Goal: Check status: Verify the current state of an ongoing process or item

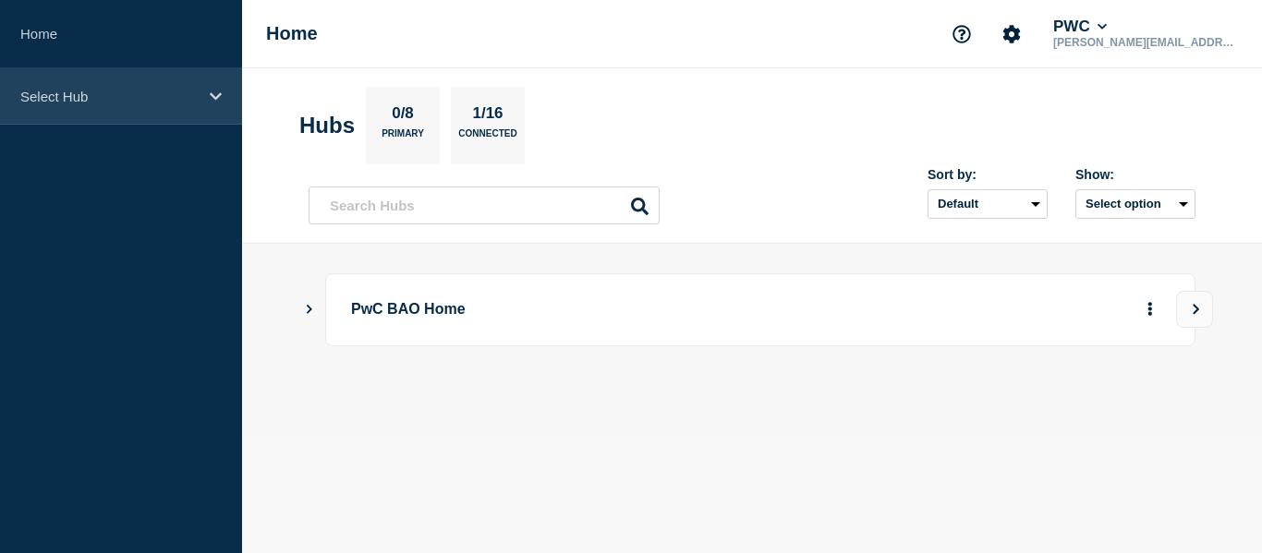
click at [204, 92] on div "Select Hub" at bounding box center [121, 96] width 242 height 56
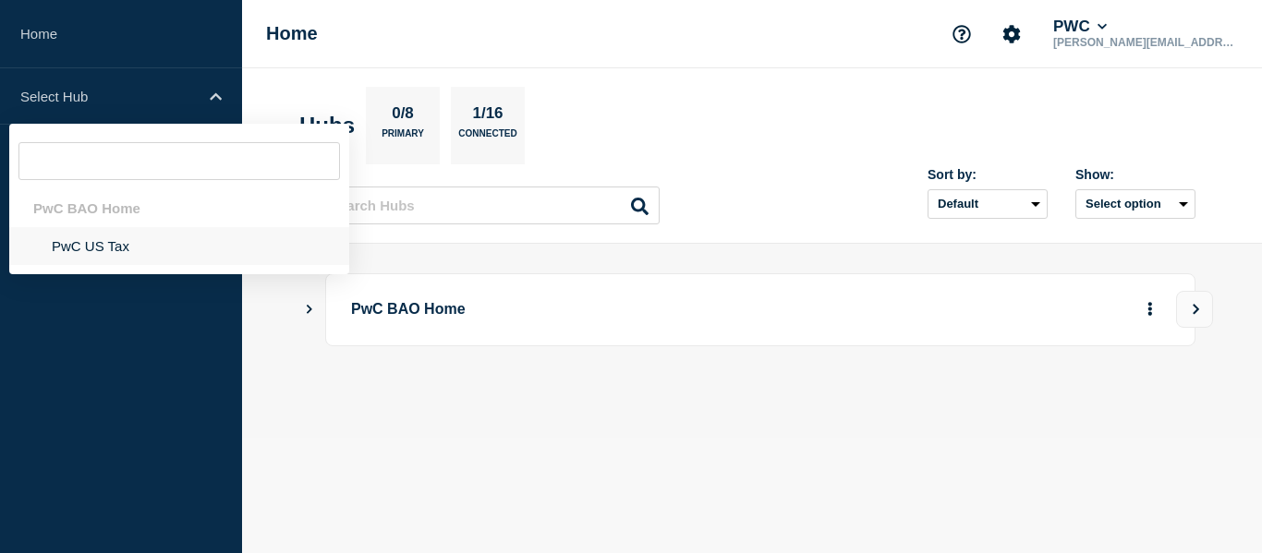
click at [92, 253] on li "PwC US Tax" at bounding box center [179, 246] width 340 height 38
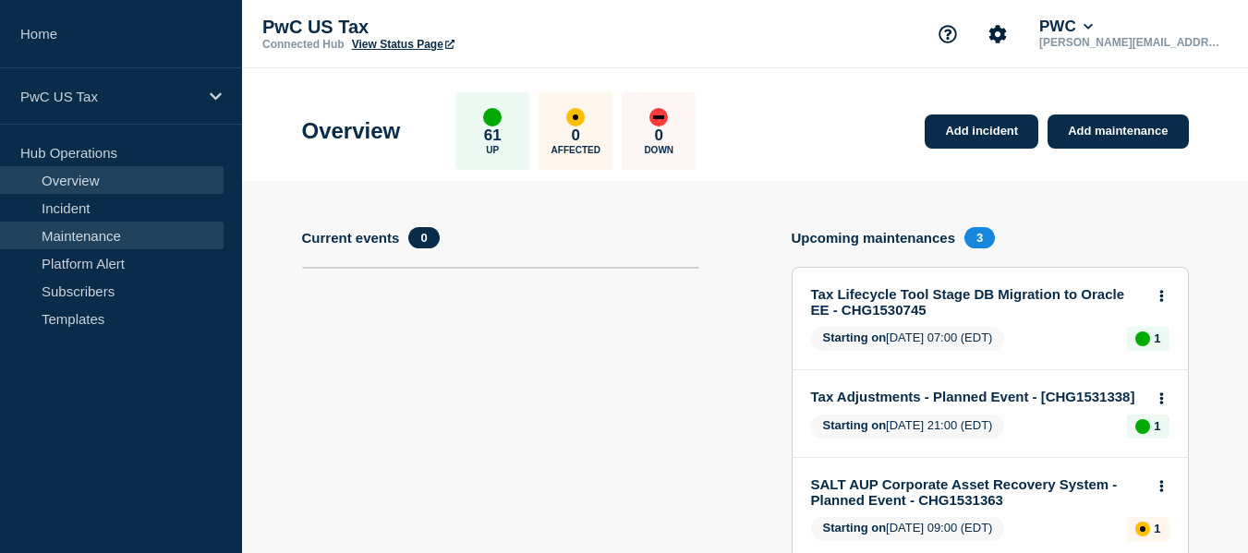
click at [120, 237] on link "Maintenance" at bounding box center [111, 236] width 223 height 28
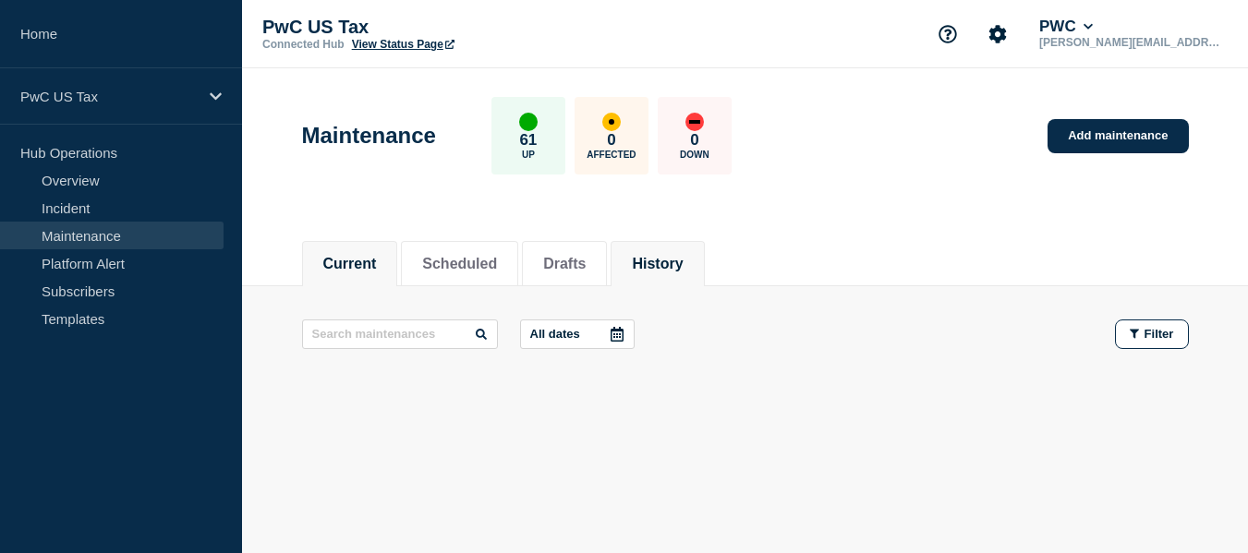
click at [680, 263] on button "History" at bounding box center [657, 264] width 51 height 17
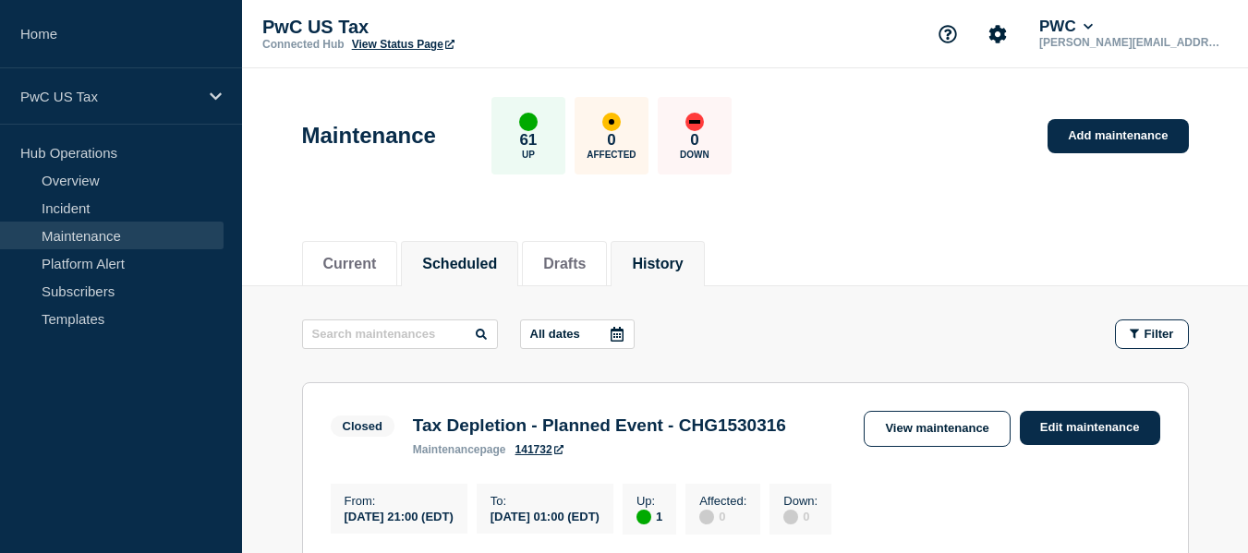
click at [476, 260] on button "Scheduled" at bounding box center [459, 264] width 75 height 17
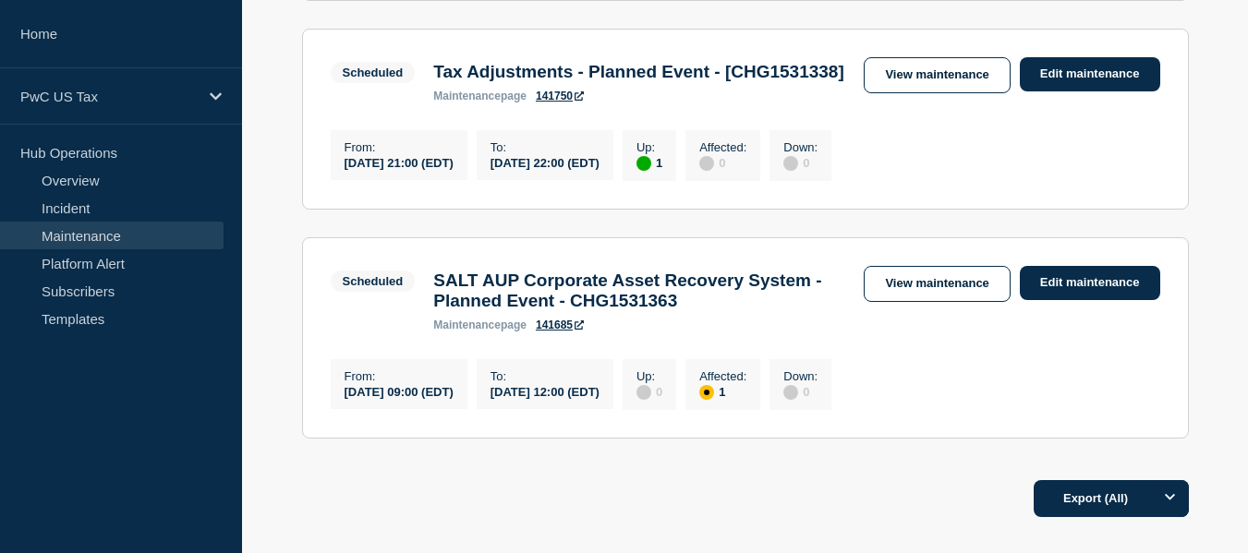
scroll to position [610, 0]
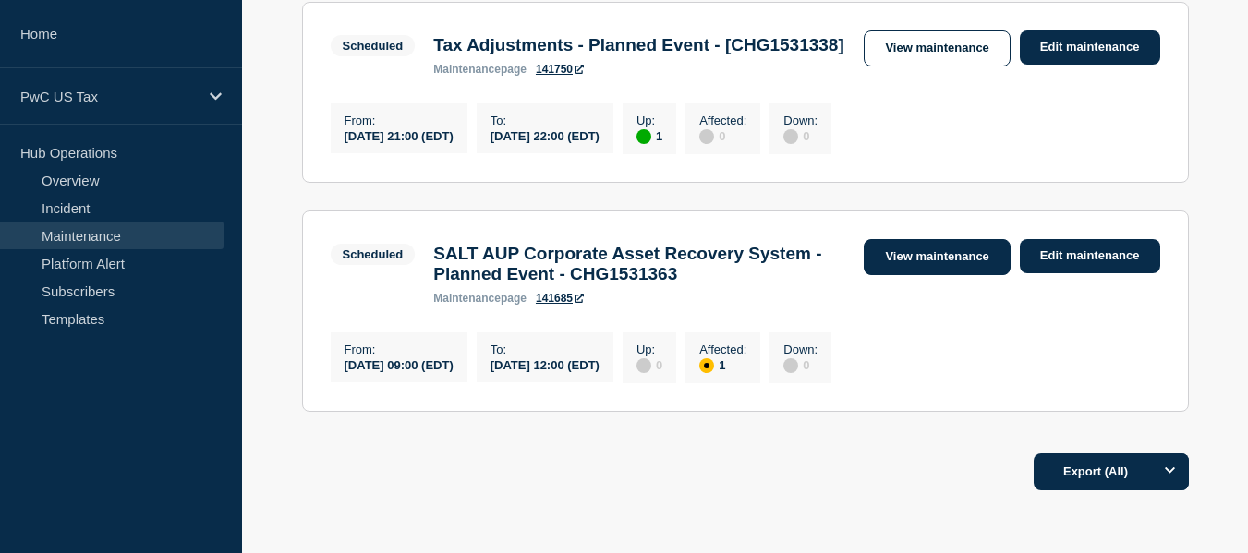
click at [951, 275] on link "View maintenance" at bounding box center [937, 257] width 146 height 36
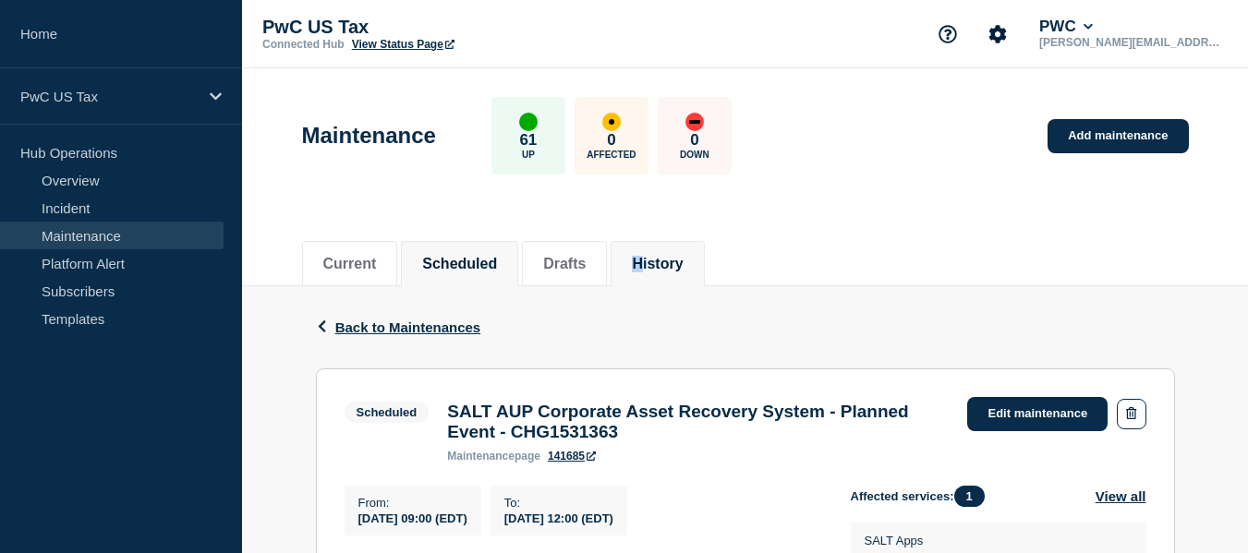
drag, startPoint x: 622, startPoint y: 263, endPoint x: 674, endPoint y: 260, distance: 52.8
click at [674, 260] on ul "Current Scheduled Drafts History" at bounding box center [505, 263] width 406 height 45
click at [674, 260] on button "History" at bounding box center [657, 264] width 51 height 17
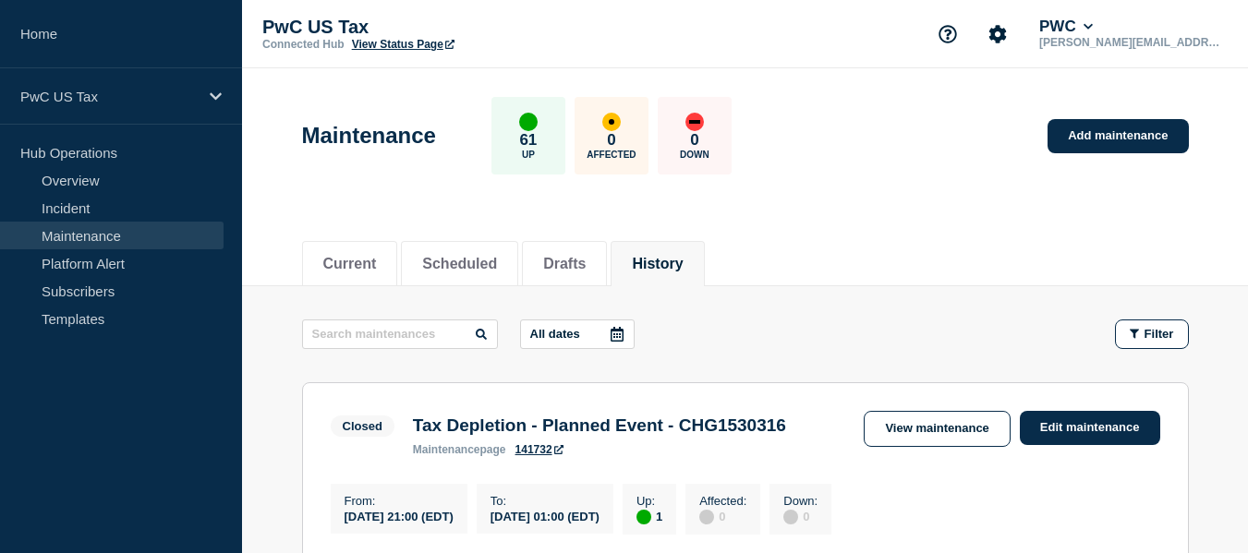
click at [827, 216] on header "Maintenance 61 Up 0 Affected 0 Down Add maintenance" at bounding box center [745, 145] width 1006 height 154
